Goal: Task Accomplishment & Management: Manage account settings

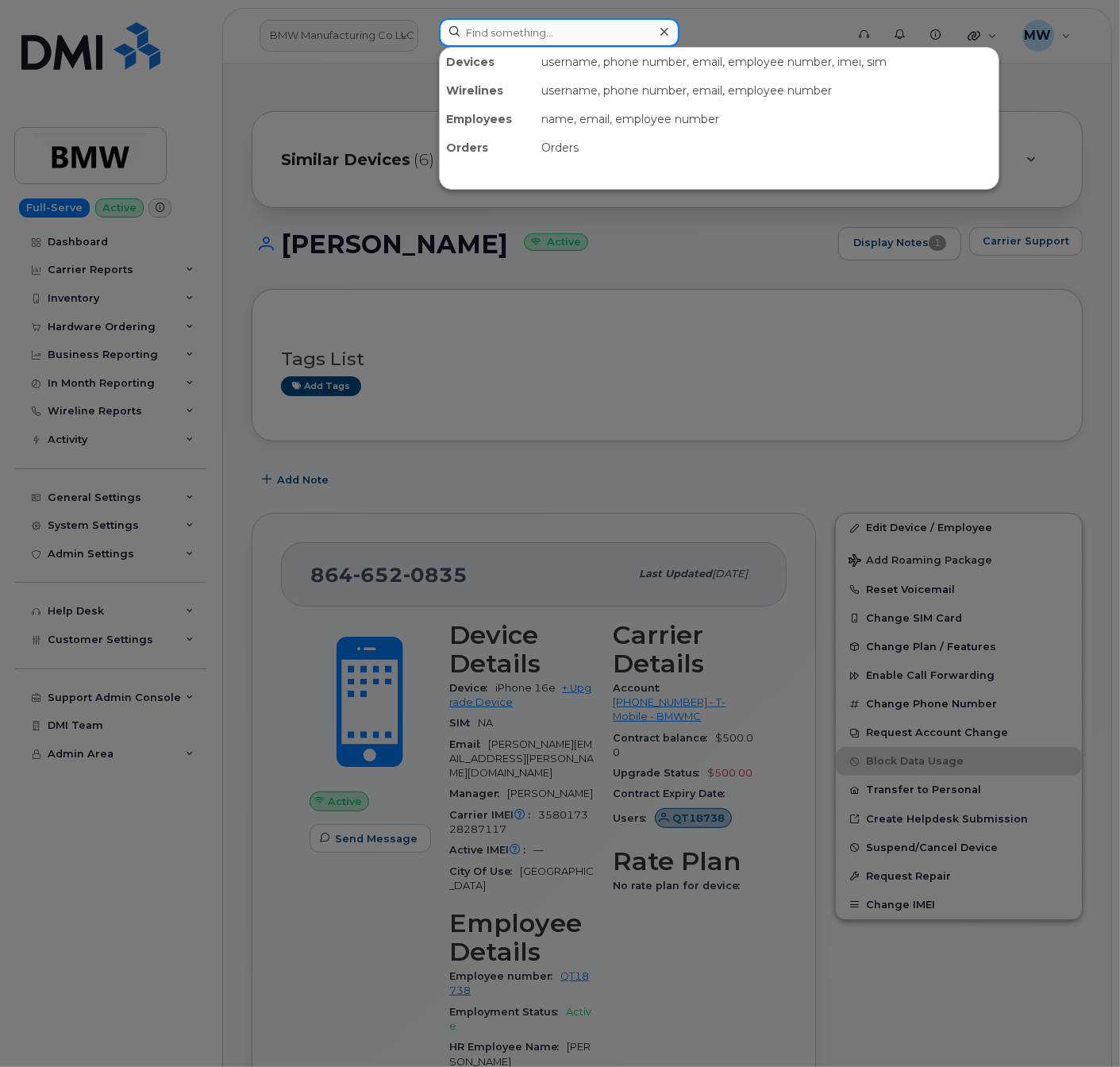
click at [538, 29] on input at bounding box center [559, 32] width 241 height 29
paste input "8646520835"
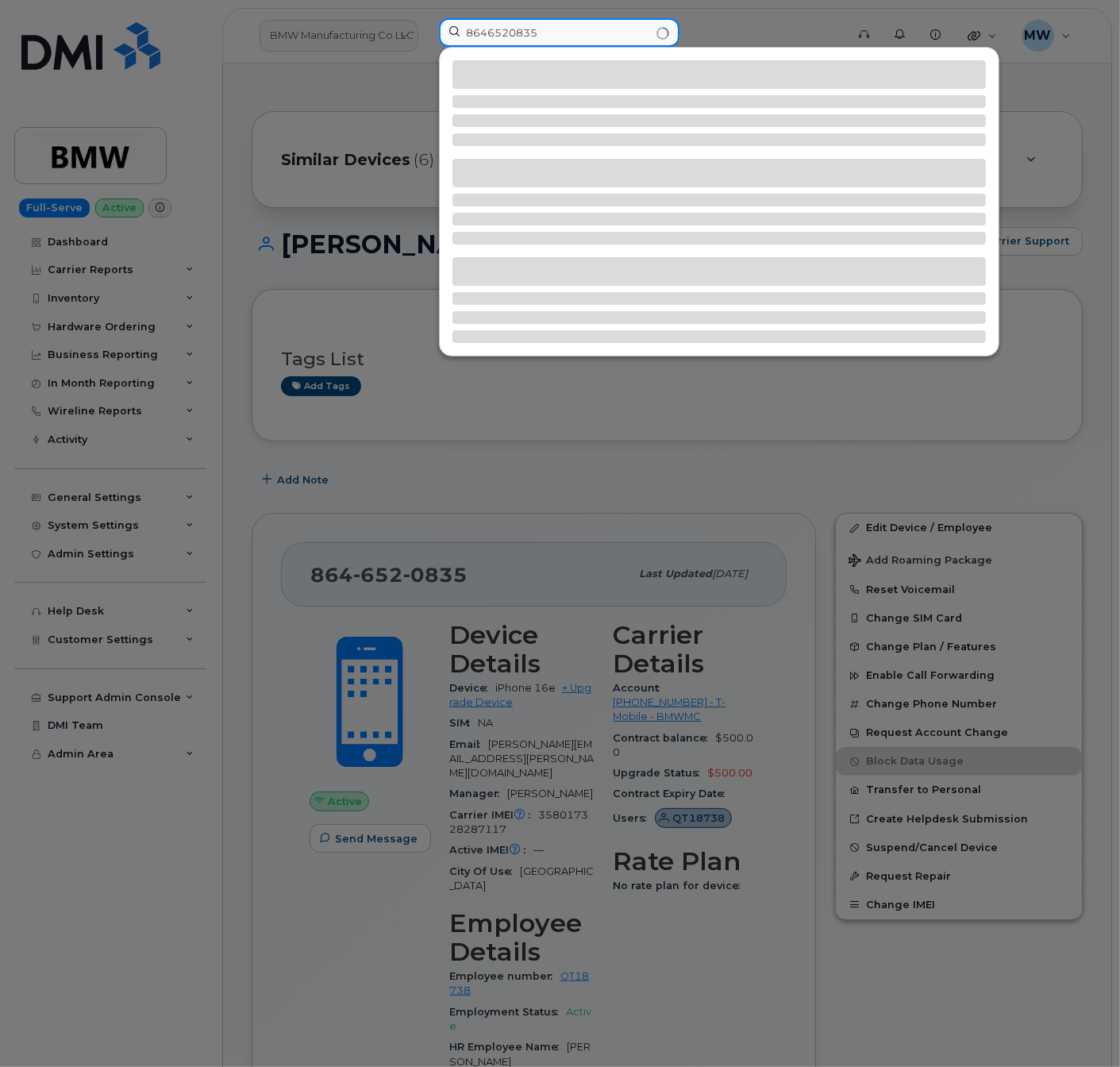
type input "8646520835"
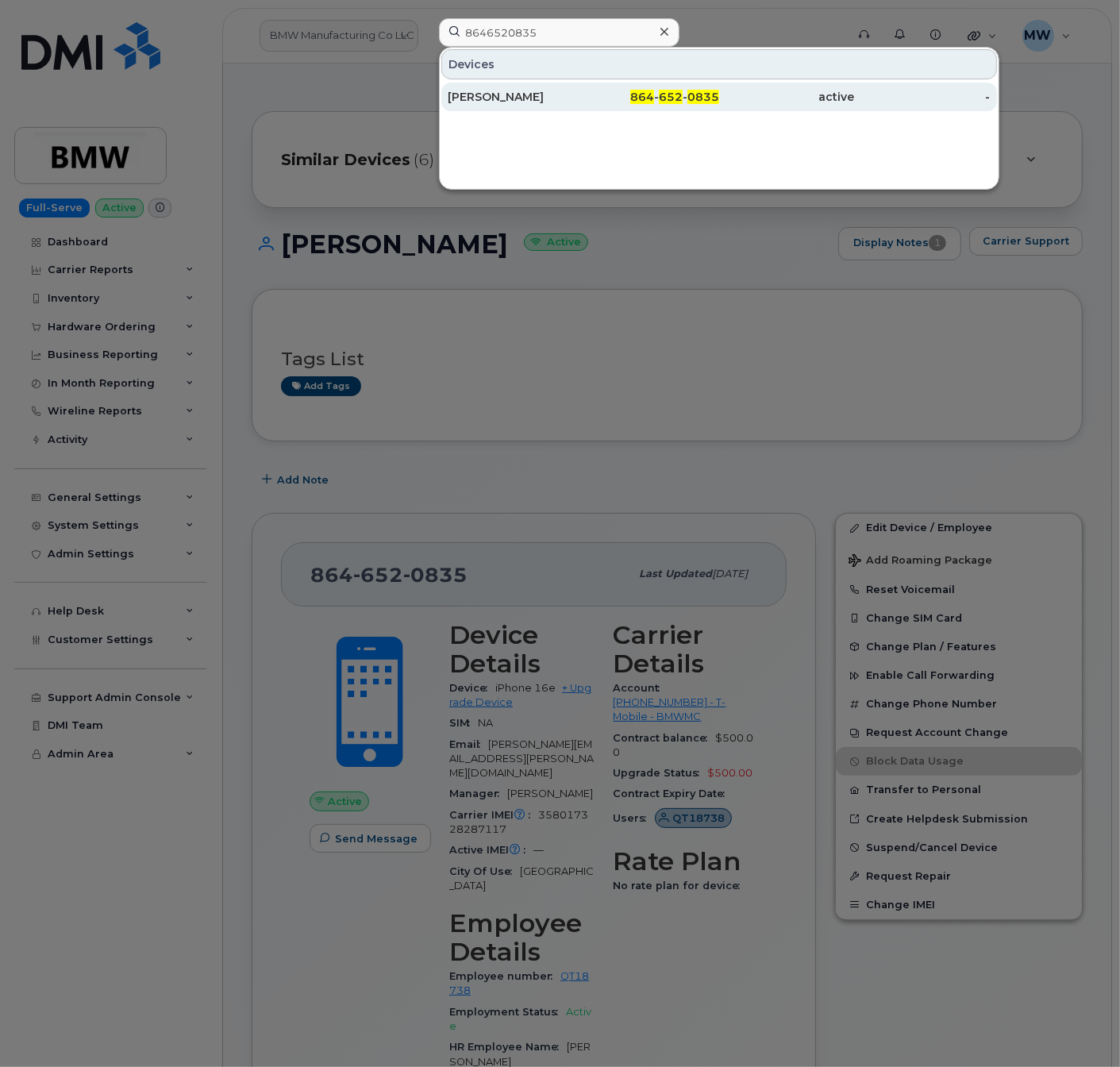
click at [502, 103] on div "Wendy Schoenwetter" at bounding box center [515, 97] width 136 height 16
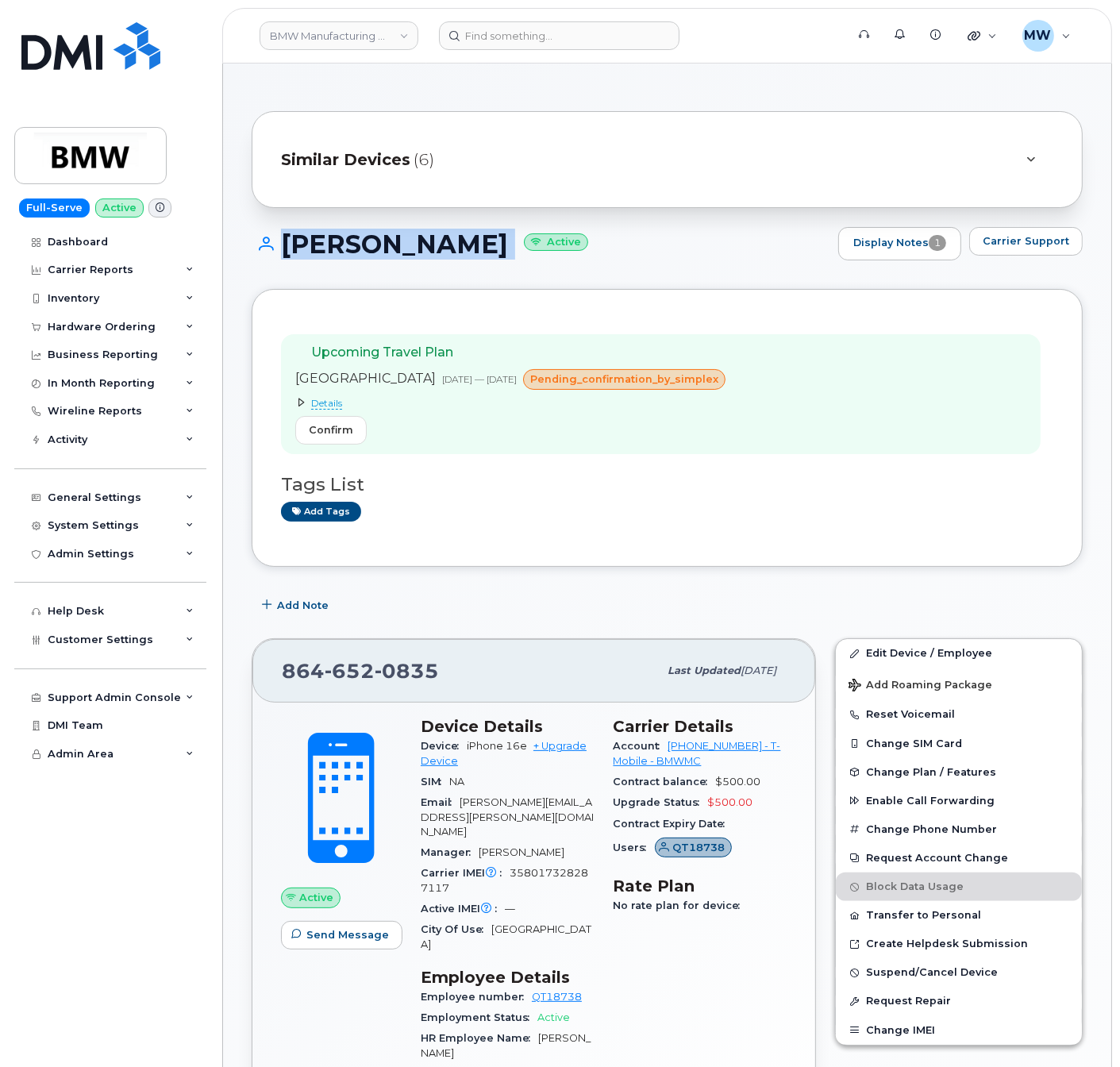
drag, startPoint x: 580, startPoint y: 102, endPoint x: 276, endPoint y: 251, distance: 338.6
click at [276, 251] on h1 "Wendy Schoenwetter Active" at bounding box center [541, 244] width 578 height 28
drag, startPoint x: 665, startPoint y: 751, endPoint x: 732, endPoint y: 757, distance: 67.3
click at [732, 757] on div "Account 972523090 - T-Mobile - BMWMC" at bounding box center [700, 754] width 174 height 36
copy link "972523090"
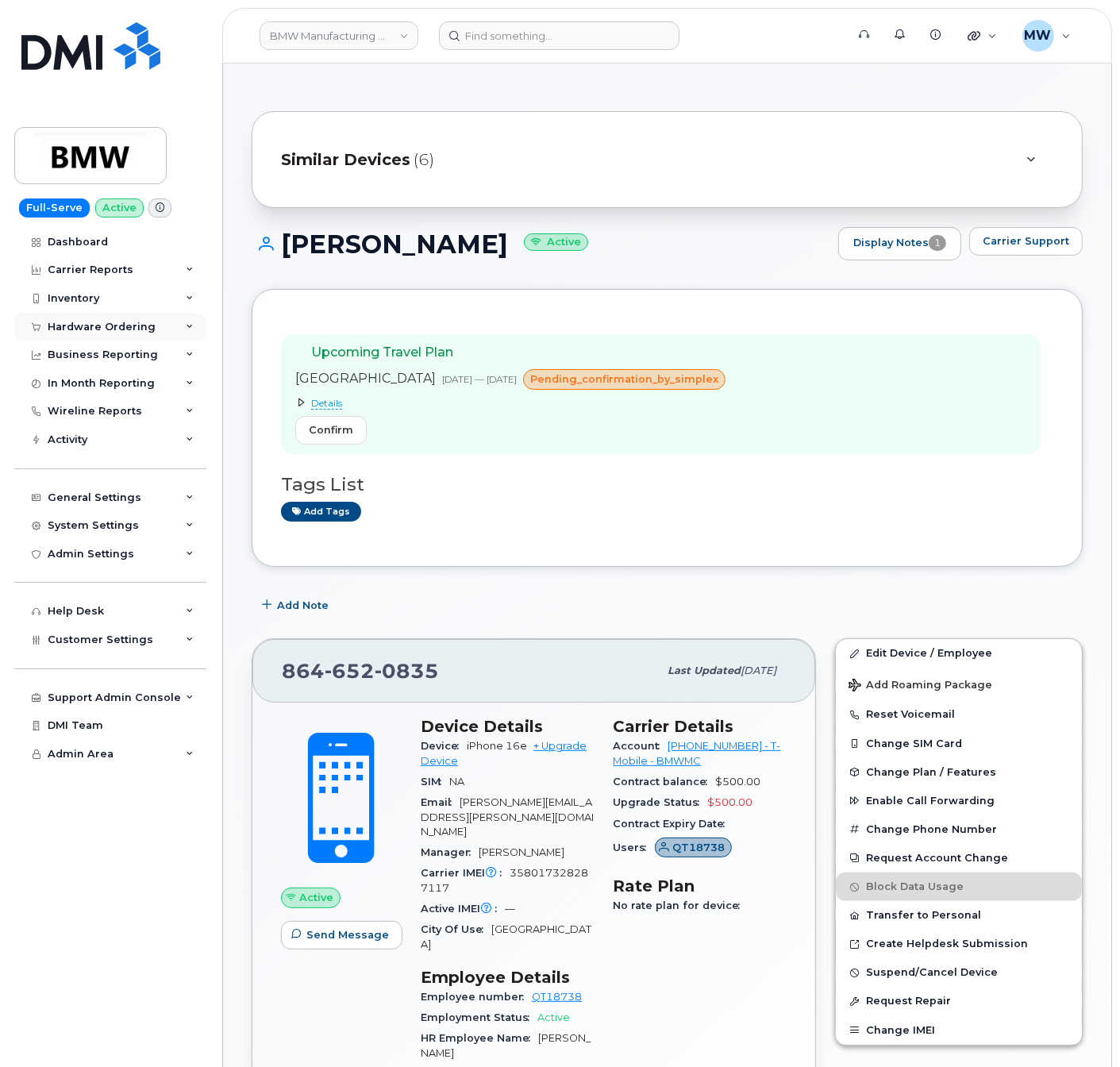
click at [141, 312] on div "Hardware Ordering" at bounding box center [109, 326] width 192 height 29
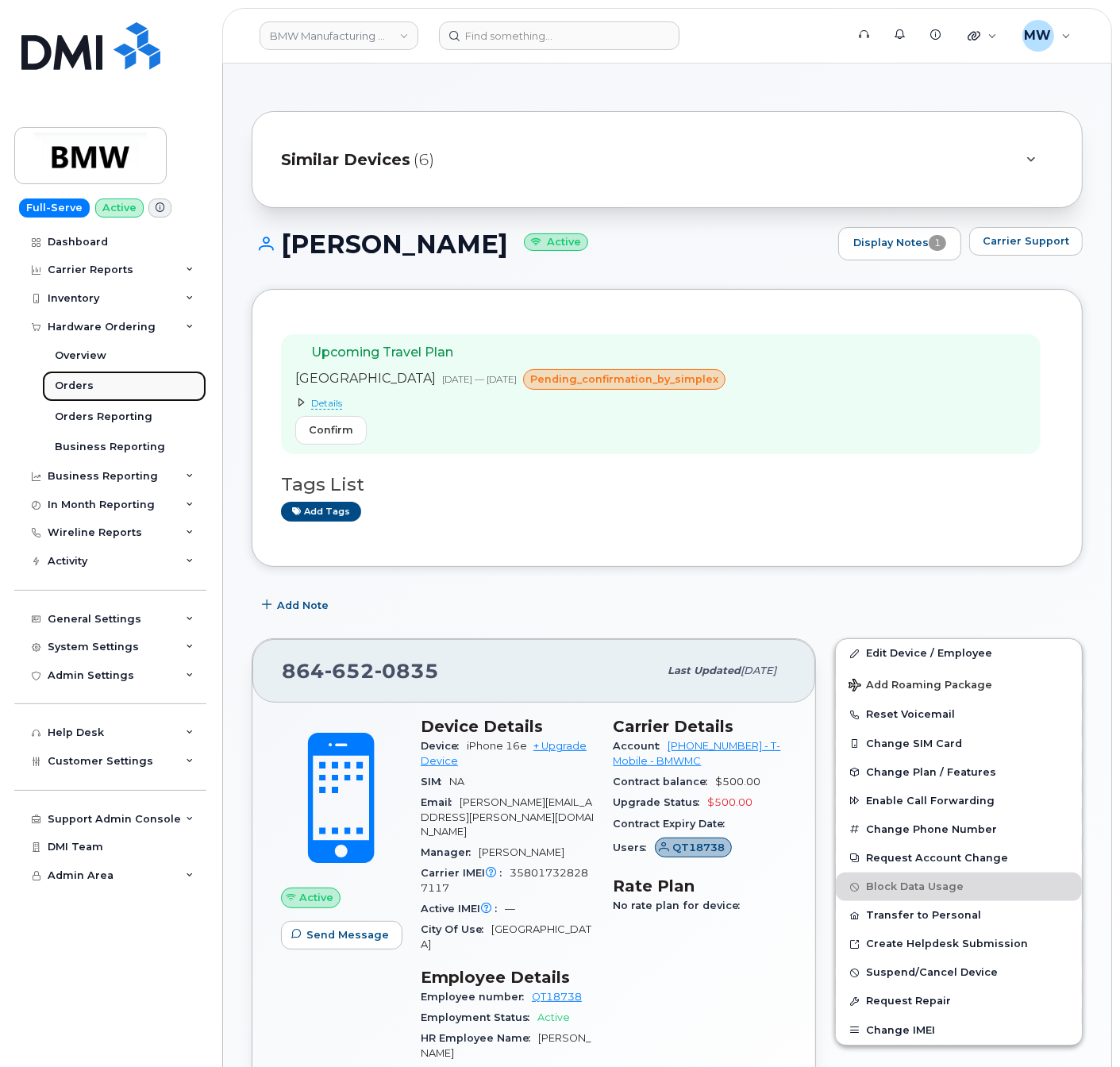
click at [116, 380] on link "Orders" at bounding box center [124, 386] width 164 height 30
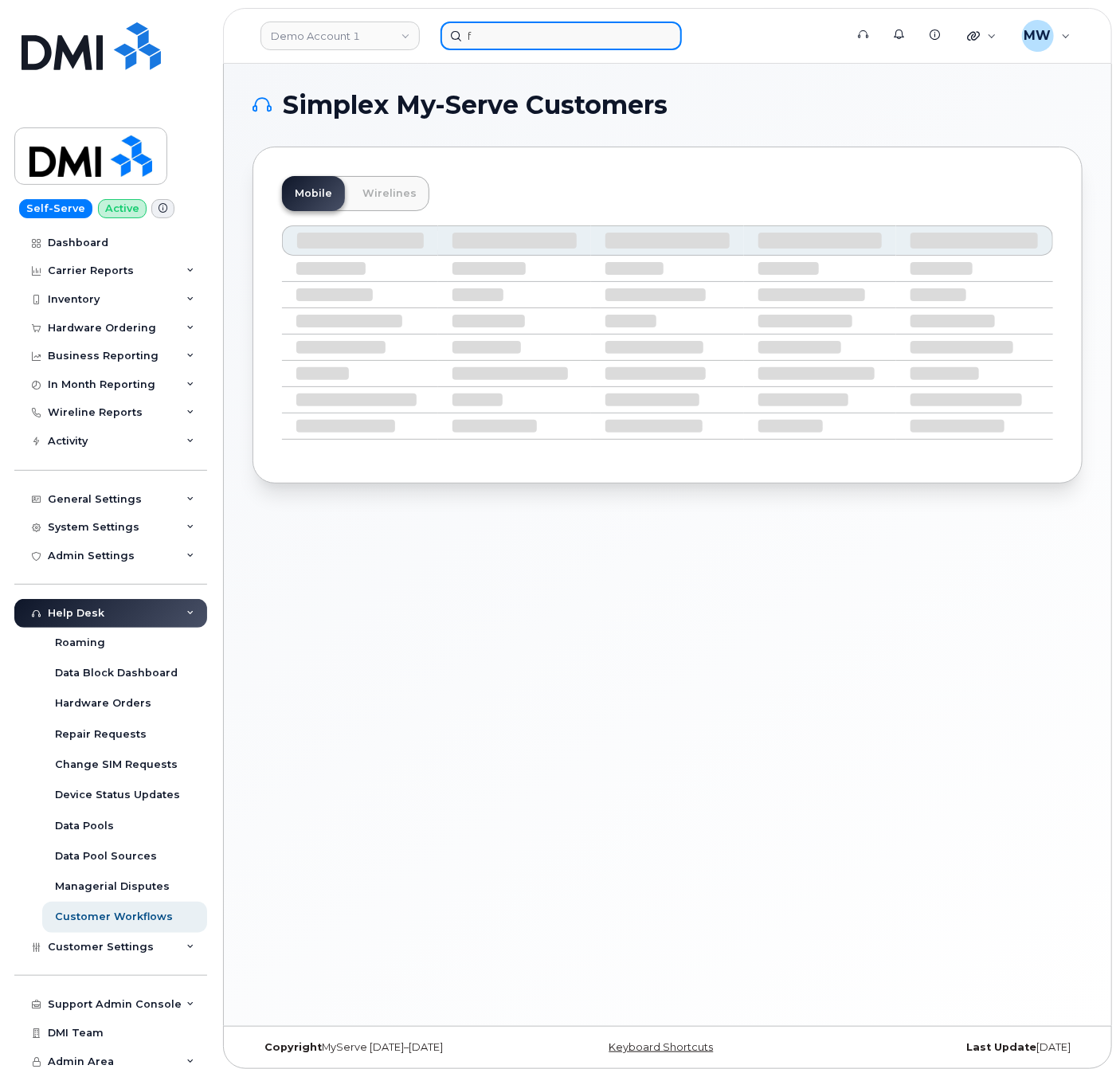
click at [497, 38] on input "f" at bounding box center [561, 35] width 242 height 29
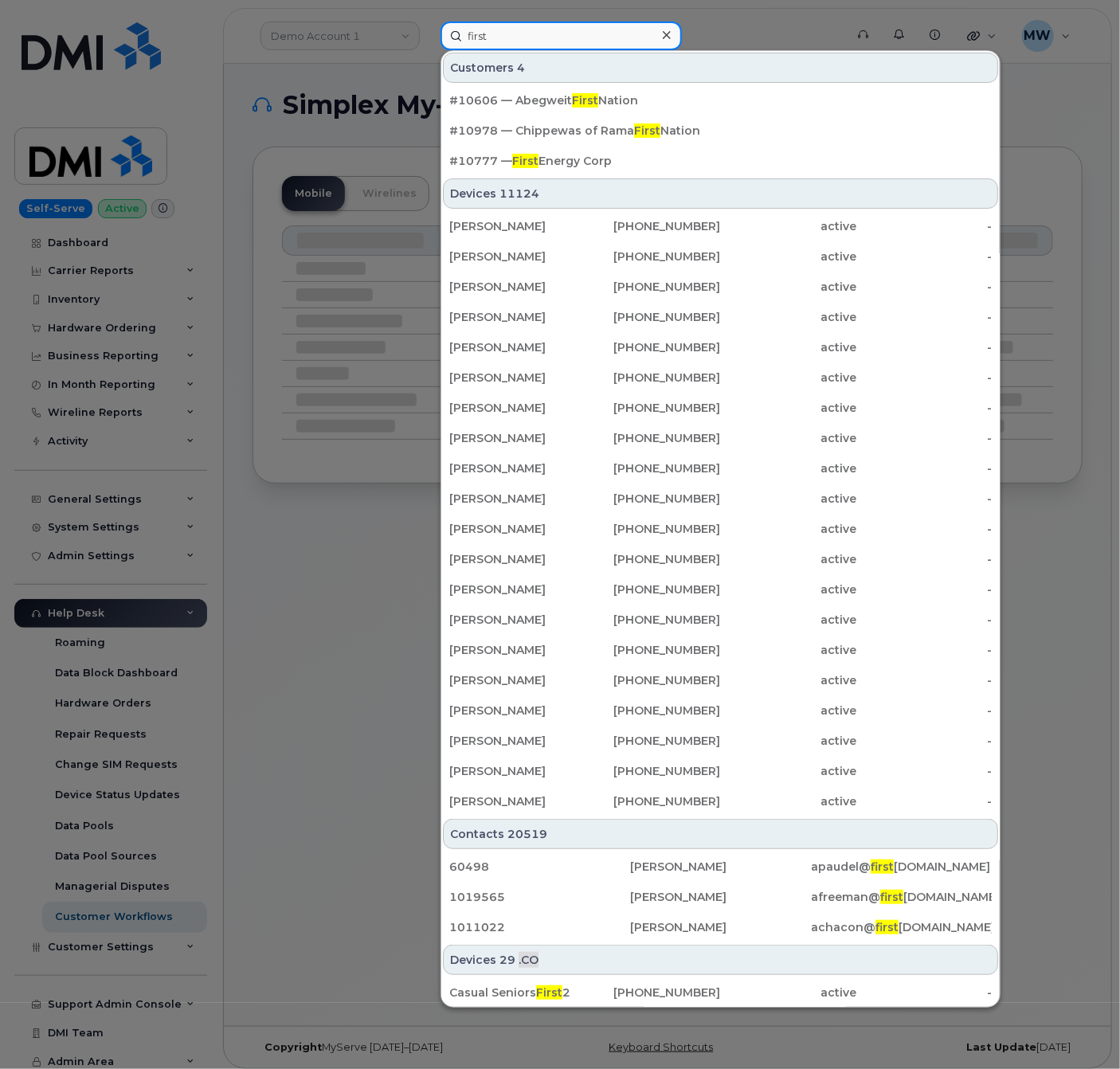
type input "first"
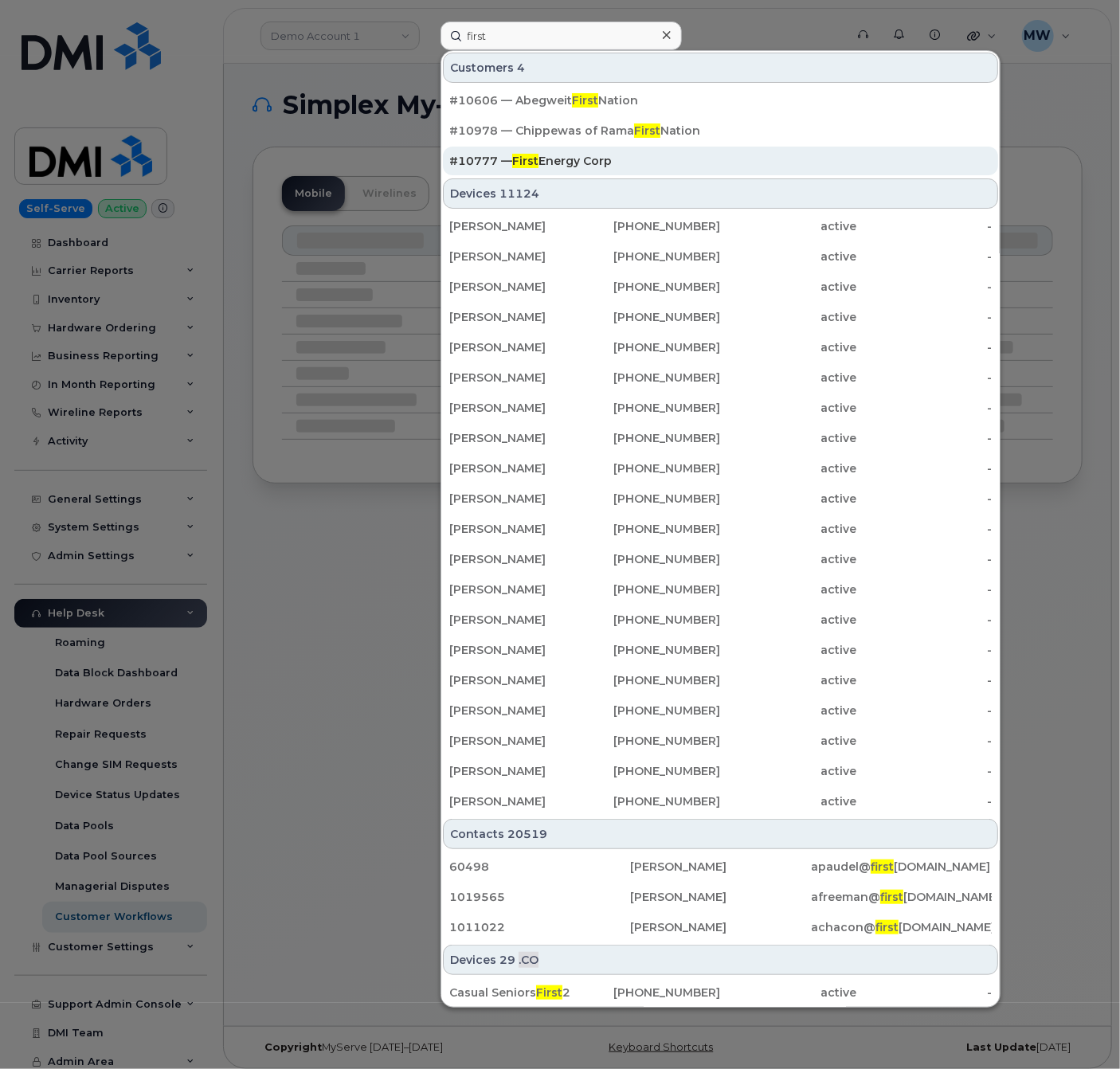
click at [564, 155] on div "#10777 — First Energy Corp" at bounding box center [721, 161] width 543 height 16
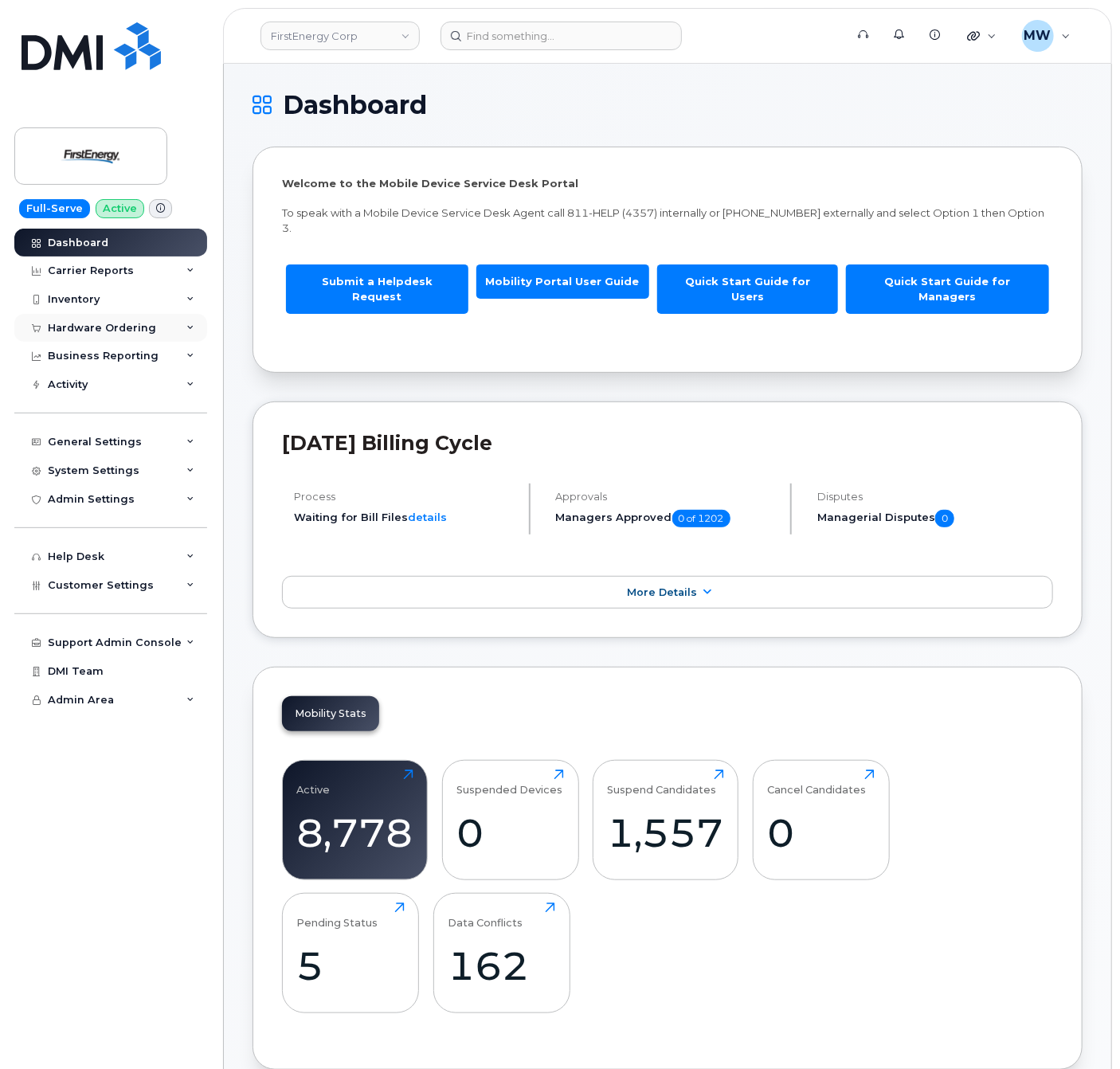
click at [76, 321] on div "Hardware Ordering" at bounding box center [101, 328] width 108 height 13
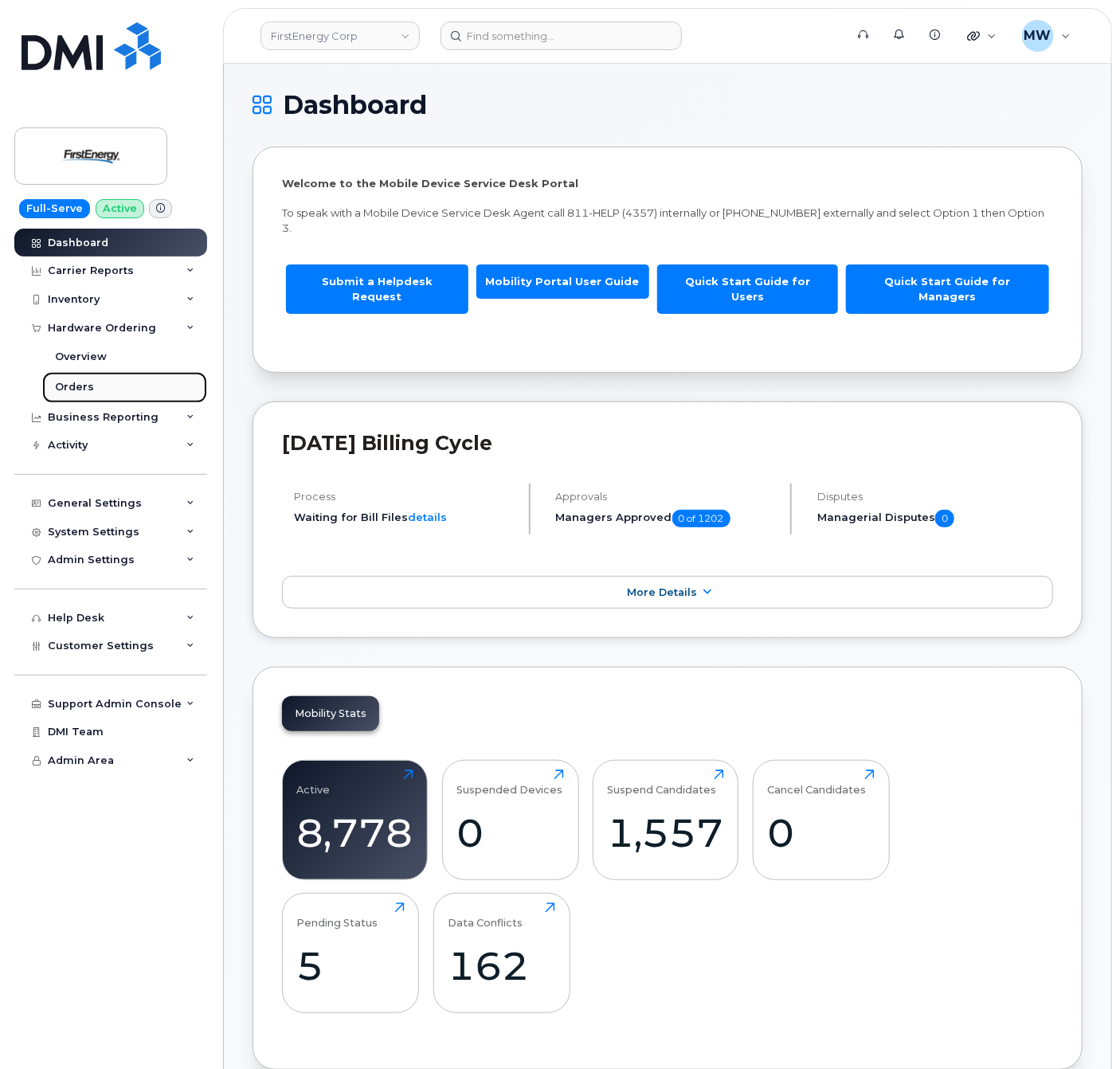
click at [115, 375] on link "Orders" at bounding box center [125, 387] width 165 height 30
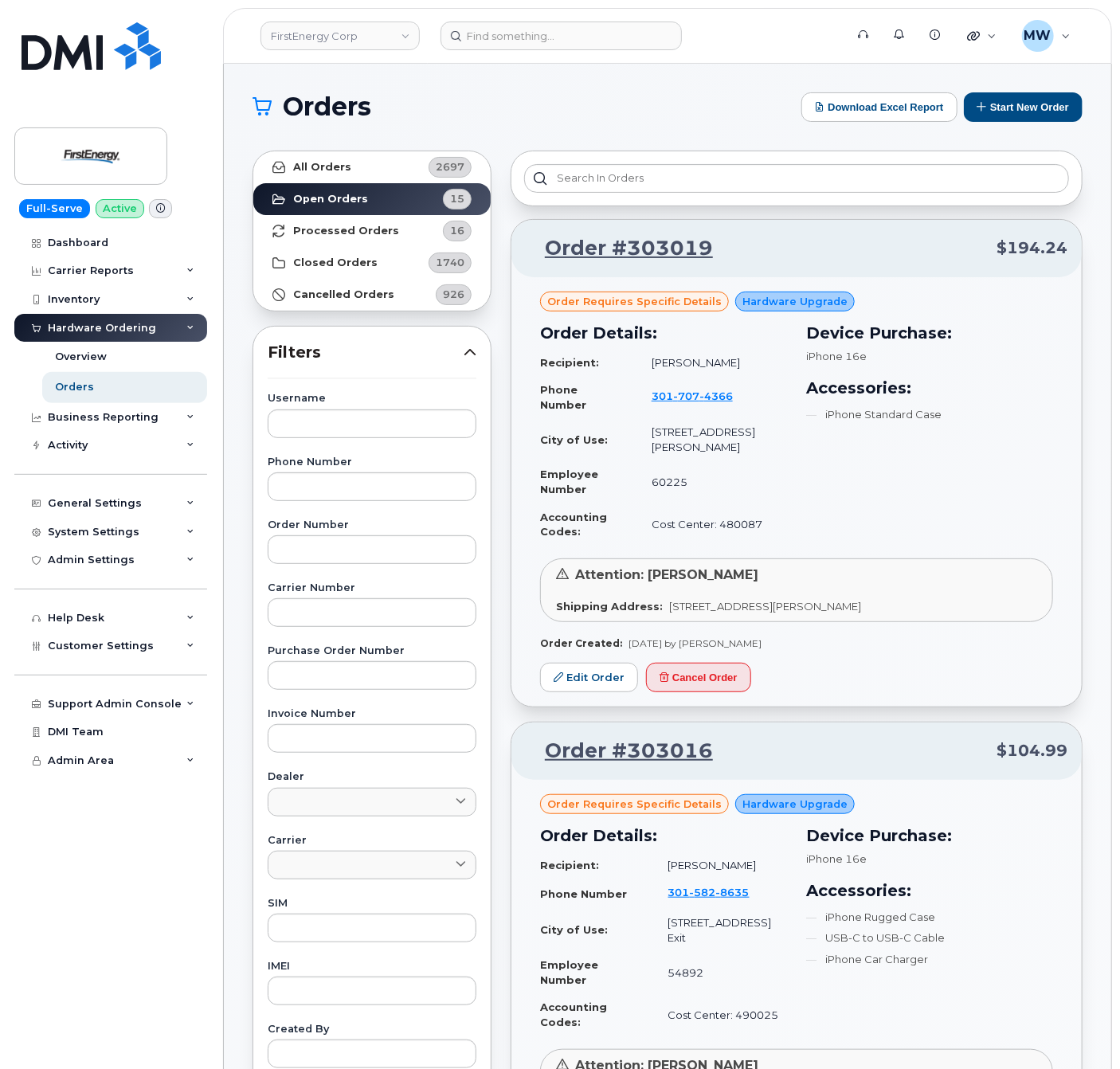
click at [589, 638] on strong "Order Created:" at bounding box center [581, 644] width 82 height 12
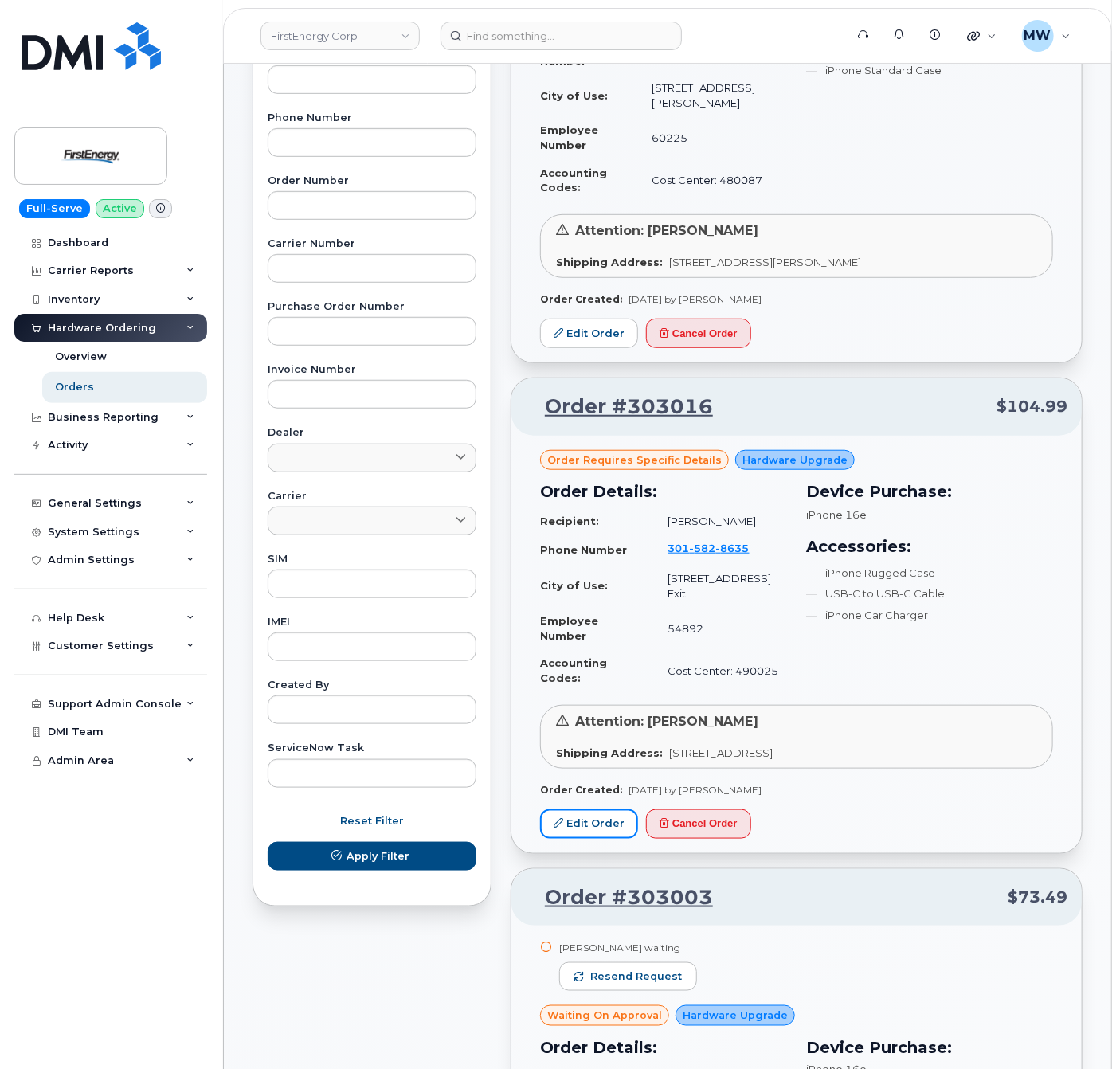
scroll to position [1174, 0]
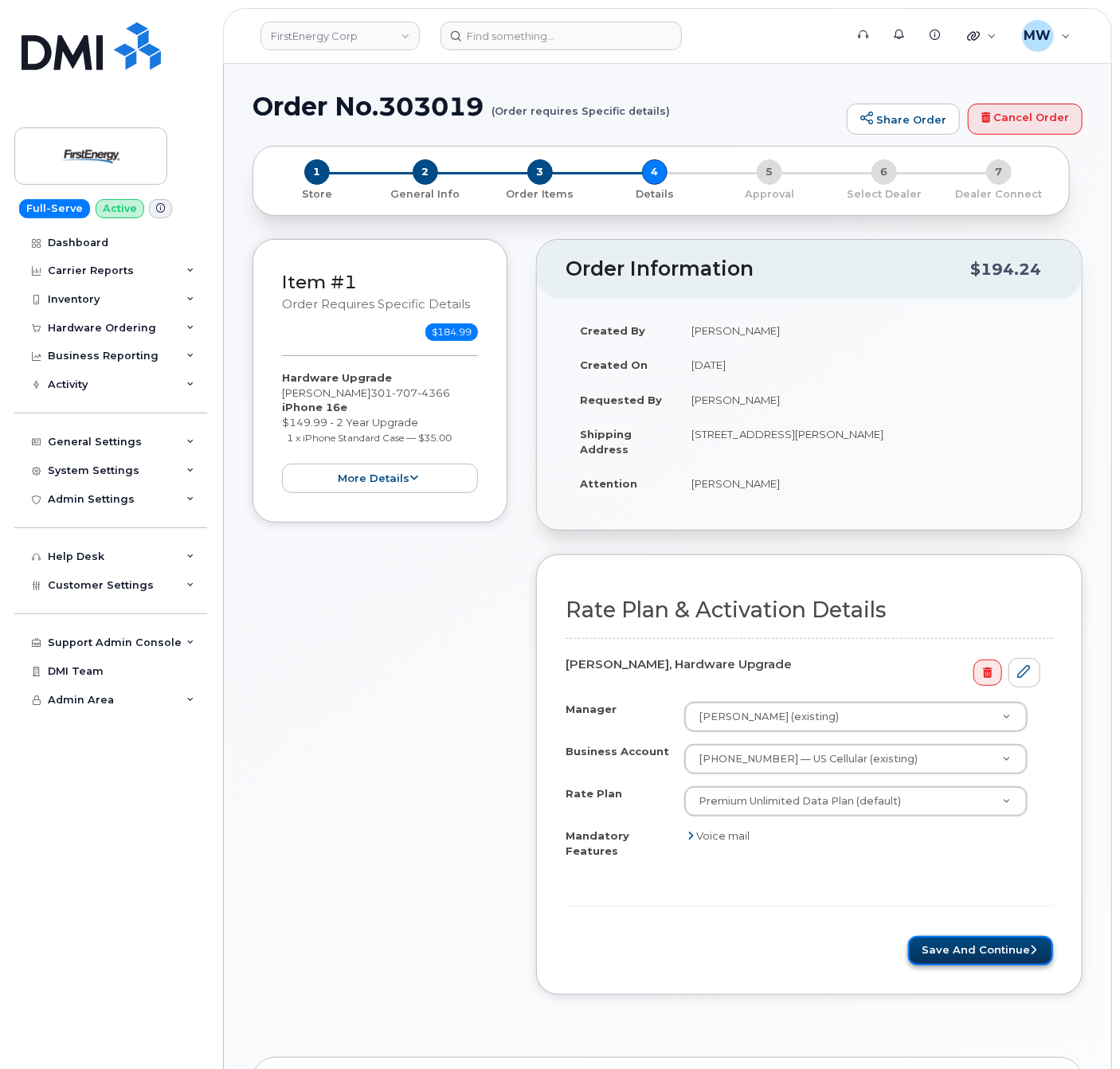
click at [997, 965] on button "Save and Continue" at bounding box center [980, 951] width 145 height 30
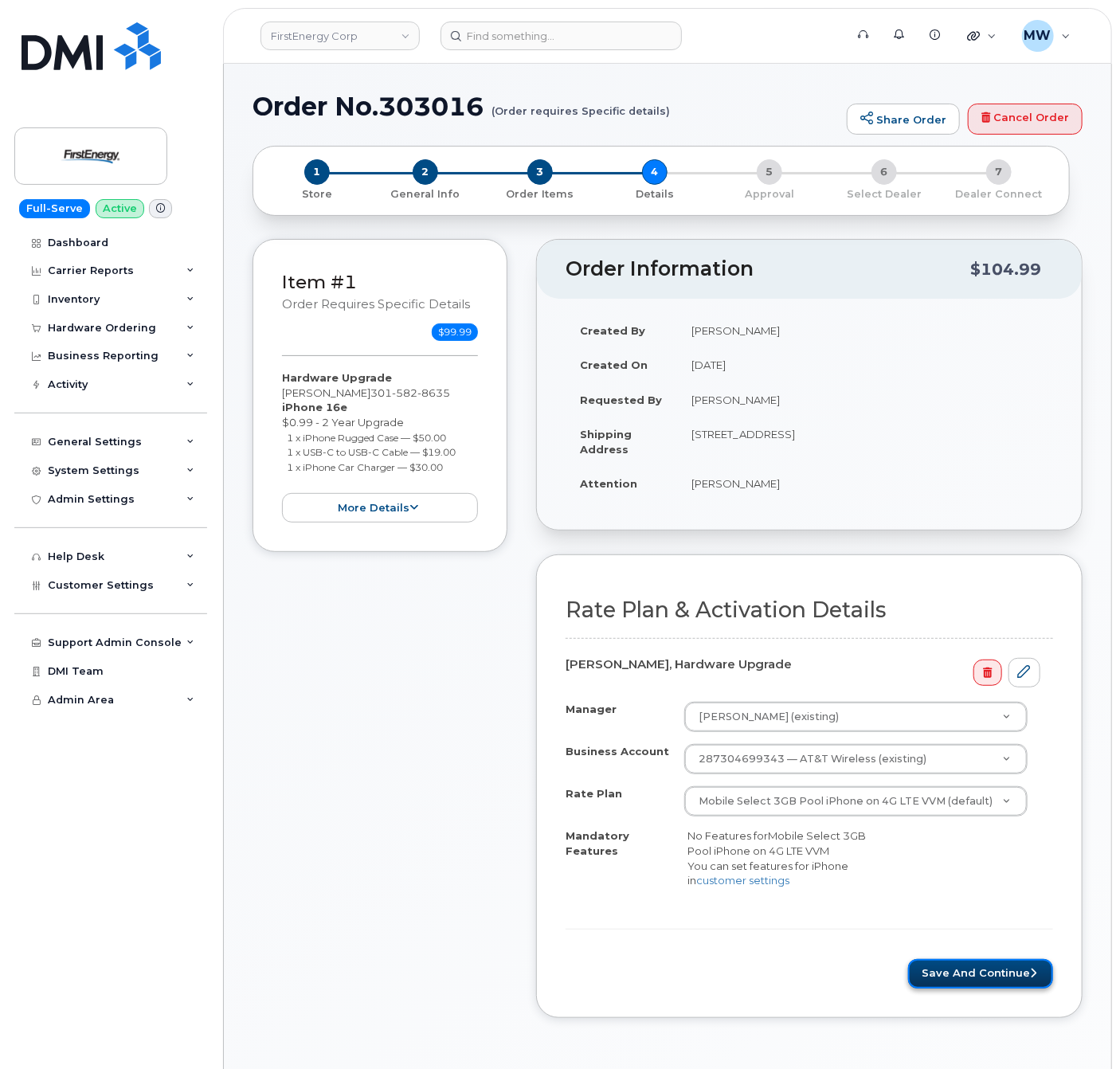
click at [1020, 977] on button "Save and Continue" at bounding box center [980, 974] width 145 height 30
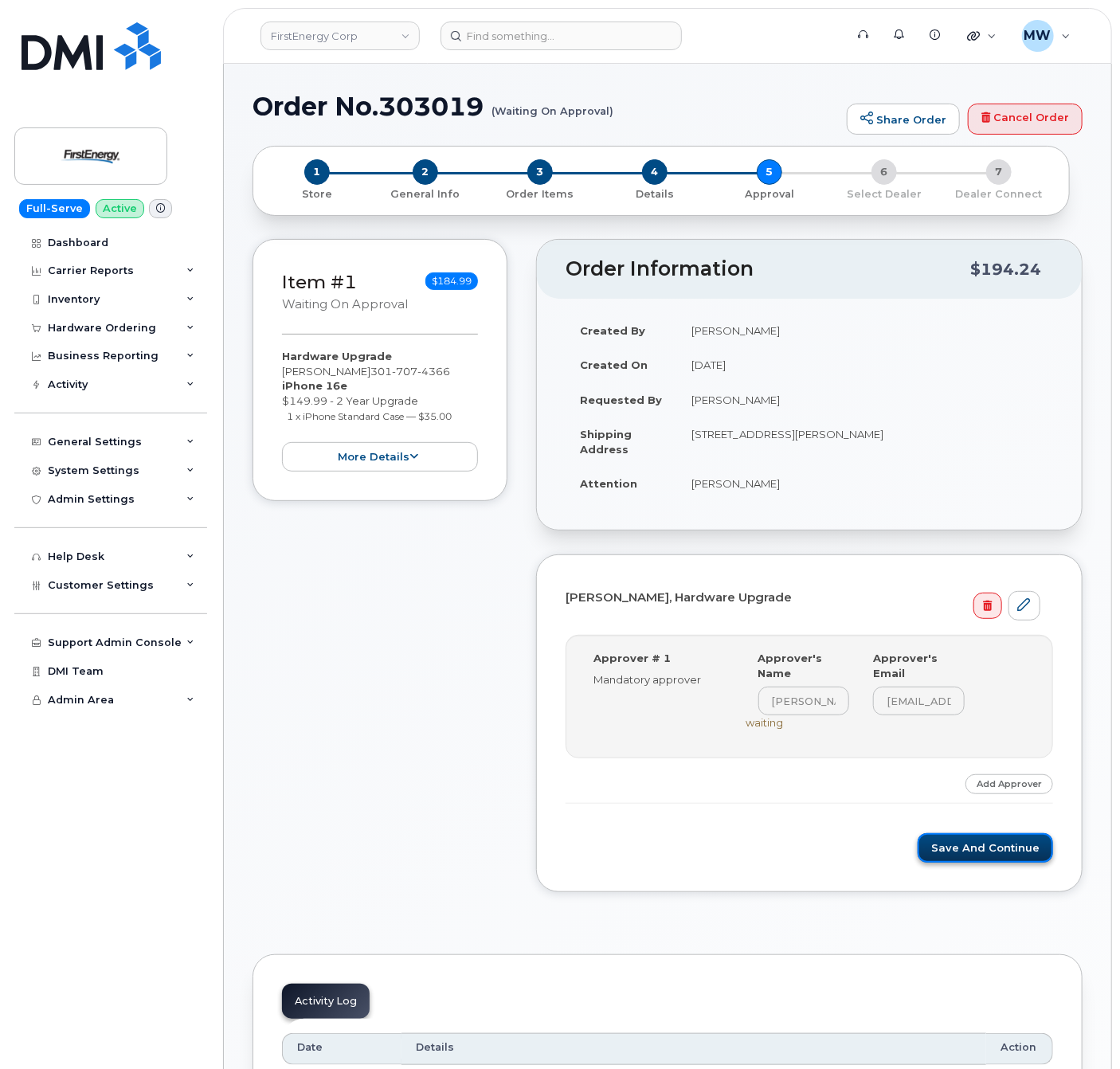
click at [999, 857] on button "Save and Continue" at bounding box center [986, 849] width 135 height 30
click at [972, 849] on button "Save and Continue" at bounding box center [986, 849] width 135 height 30
